Goal: Use online tool/utility: Utilize a website feature to perform a specific function

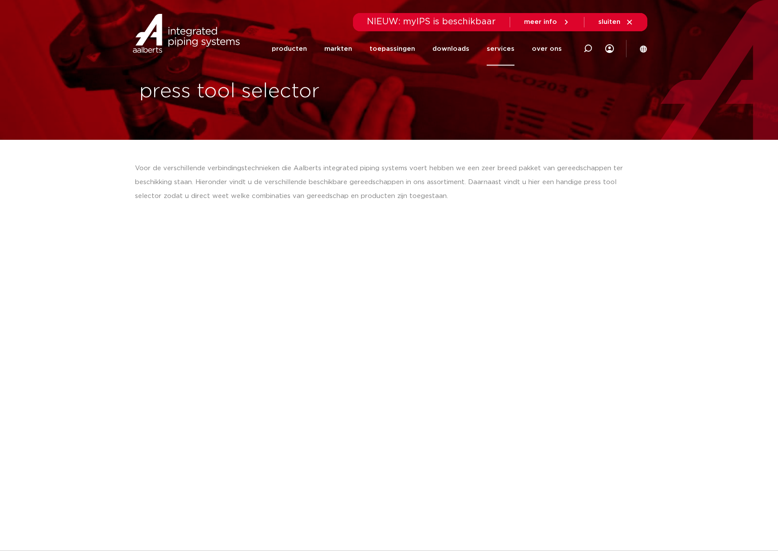
click at [514, 51] on link "services" at bounding box center [500, 48] width 28 height 33
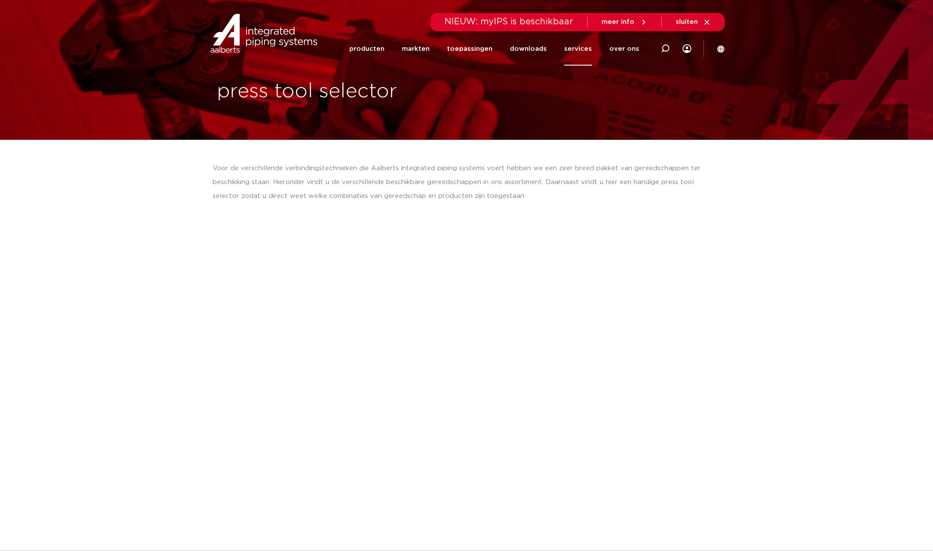
click at [579, 49] on link "services" at bounding box center [578, 48] width 28 height 33
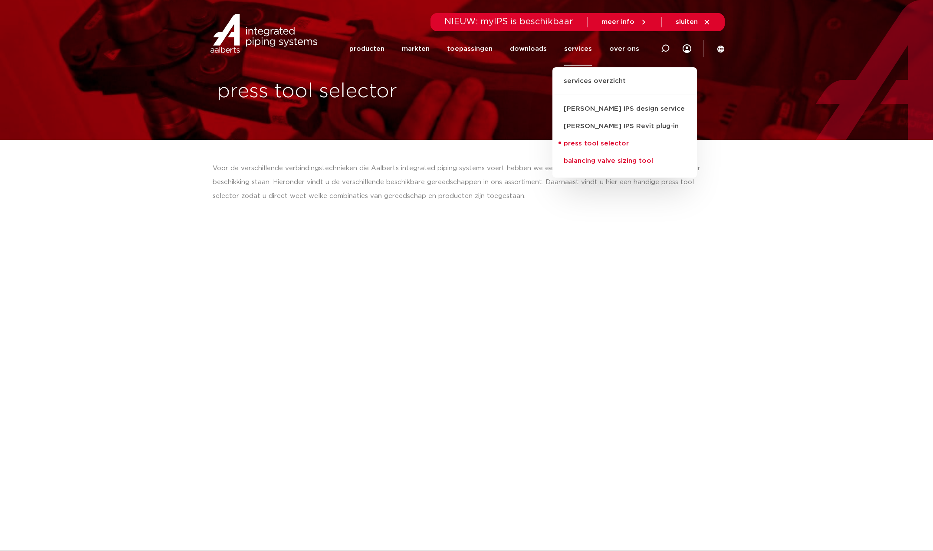
click at [593, 160] on link "balancing valve sizing tool" at bounding box center [624, 160] width 144 height 17
